Goal: Transaction & Acquisition: Purchase product/service

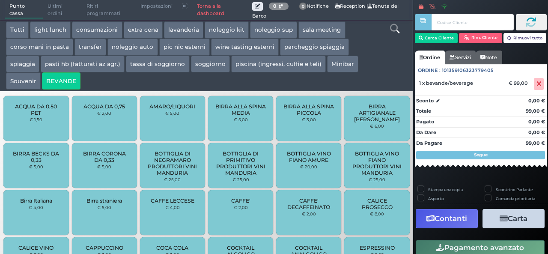
scroll to position [69, 0]
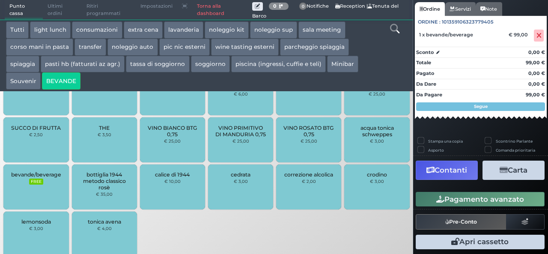
click at [349, 240] on div "ACQUA DA 0,50 PET € 1,50 ACQUA DA 0,75 € 2,00 AMARO/LIQUORI € 5,00 BIRRA ALLA S…" at bounding box center [206, 70] width 413 height 380
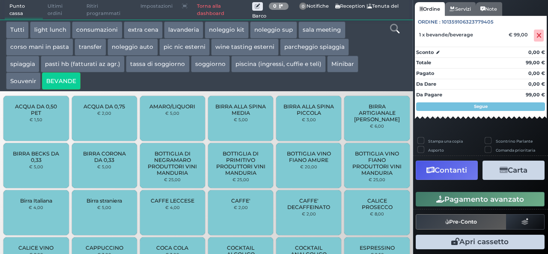
scroll to position [0, 0]
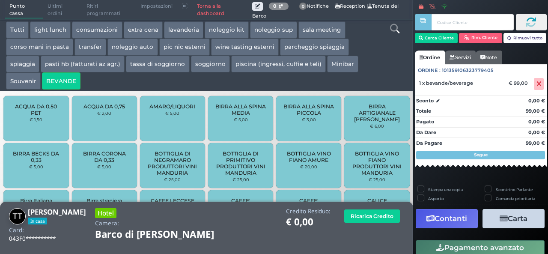
click at [397, 31] on icon at bounding box center [394, 28] width 9 height 9
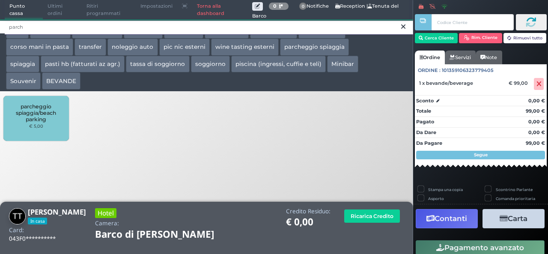
type input "parch"
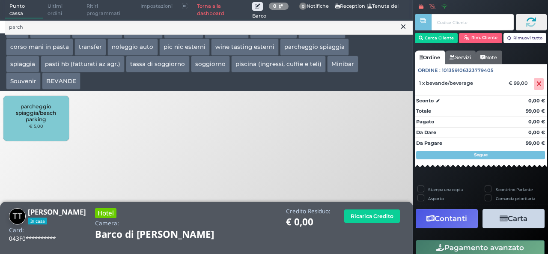
click at [32, 125] on small "€ 5,00" at bounding box center [36, 125] width 14 height 5
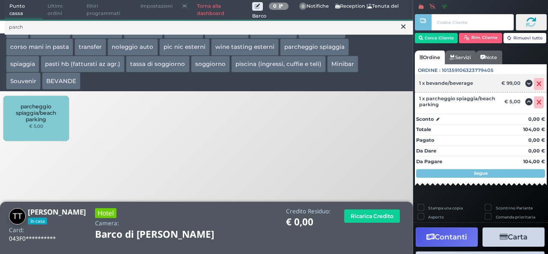
click at [533, 88] on span at bounding box center [538, 84] width 10 height 12
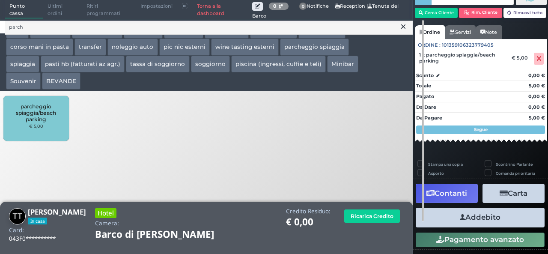
scroll to position [36, 0]
click at [482, 219] on button "Addebito" at bounding box center [479, 216] width 129 height 19
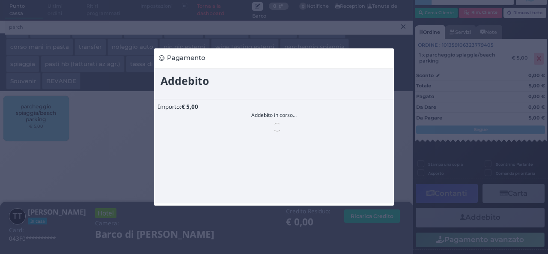
scroll to position [0, 0]
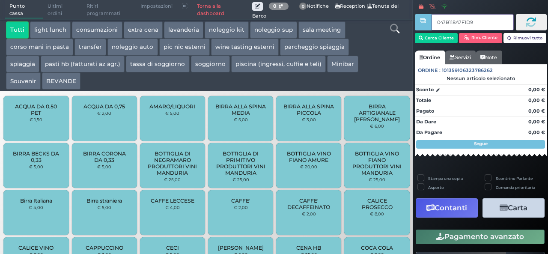
type input "047B118A7F1D94"
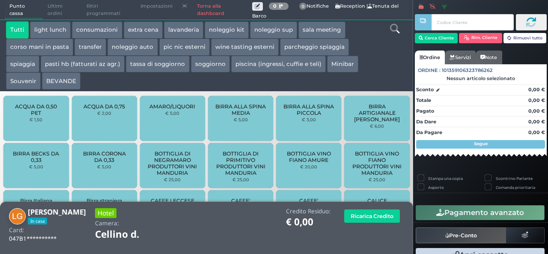
click at [393, 30] on icon at bounding box center [394, 28] width 9 height 9
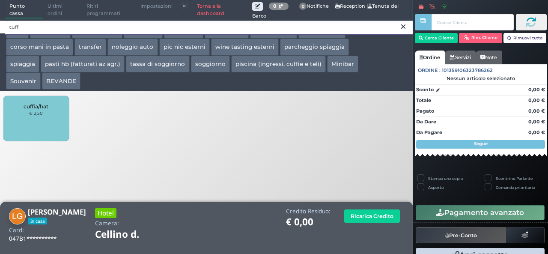
type input "cuffi"
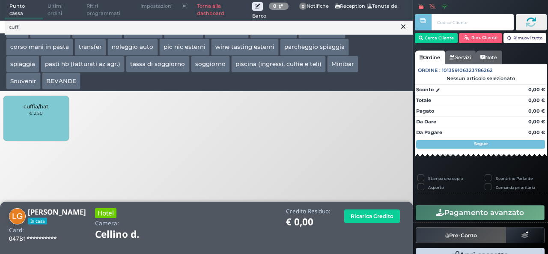
click at [30, 117] on div "cuffia/hat € 2,50" at bounding box center [35, 118] width 65 height 45
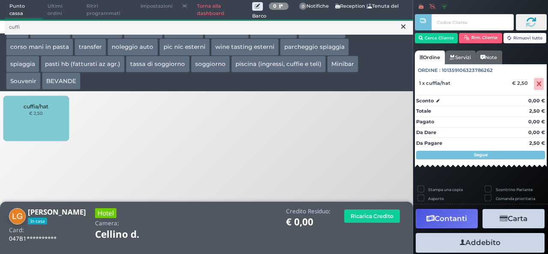
scroll to position [56, 0]
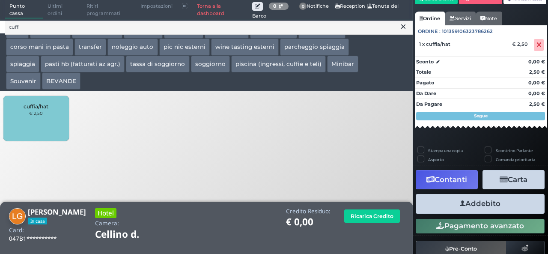
click at [481, 207] on button "Addebito" at bounding box center [479, 203] width 129 height 19
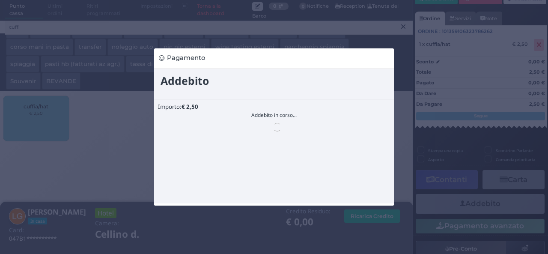
scroll to position [0, 0]
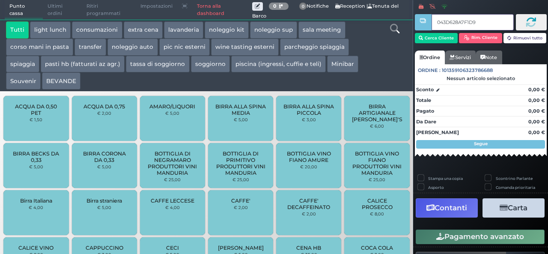
type input "043D628A7F1D91"
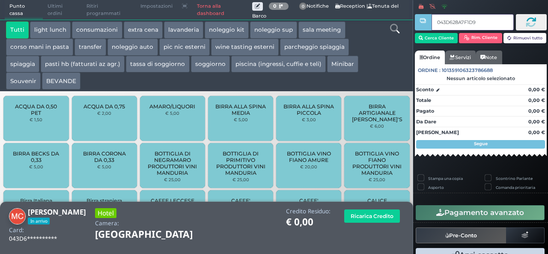
type input "043D628A7F1D91"
